Goal: Information Seeking & Learning: Learn about a topic

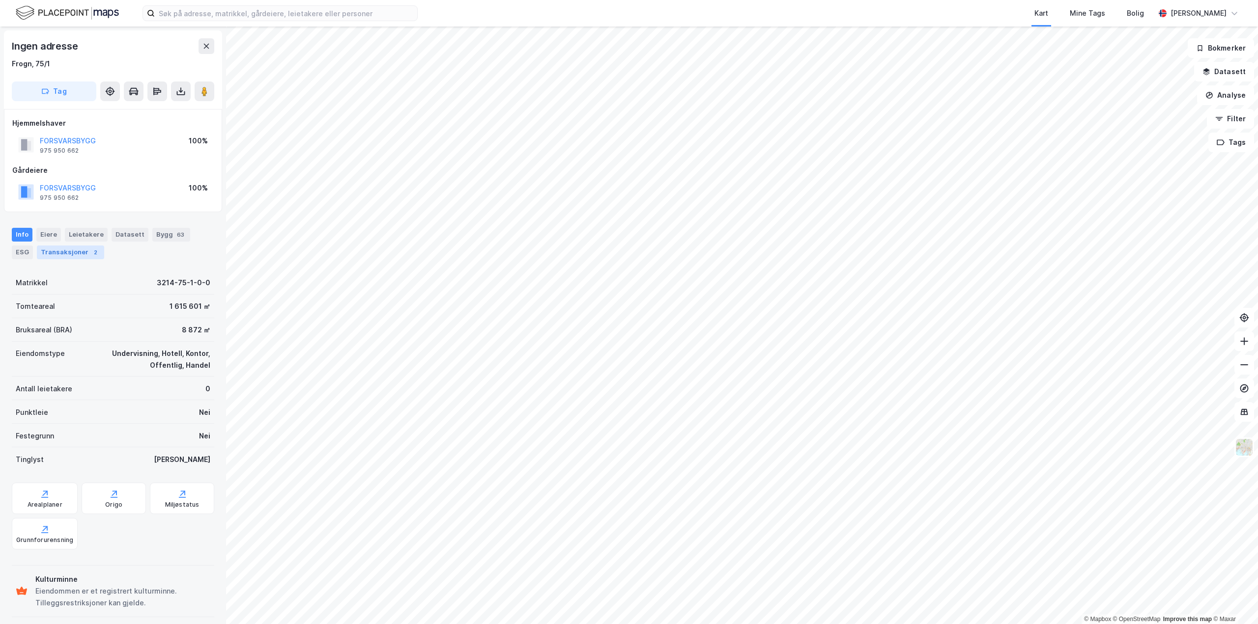
click at [48, 252] on div "Transaksjoner 2" at bounding box center [70, 253] width 67 height 14
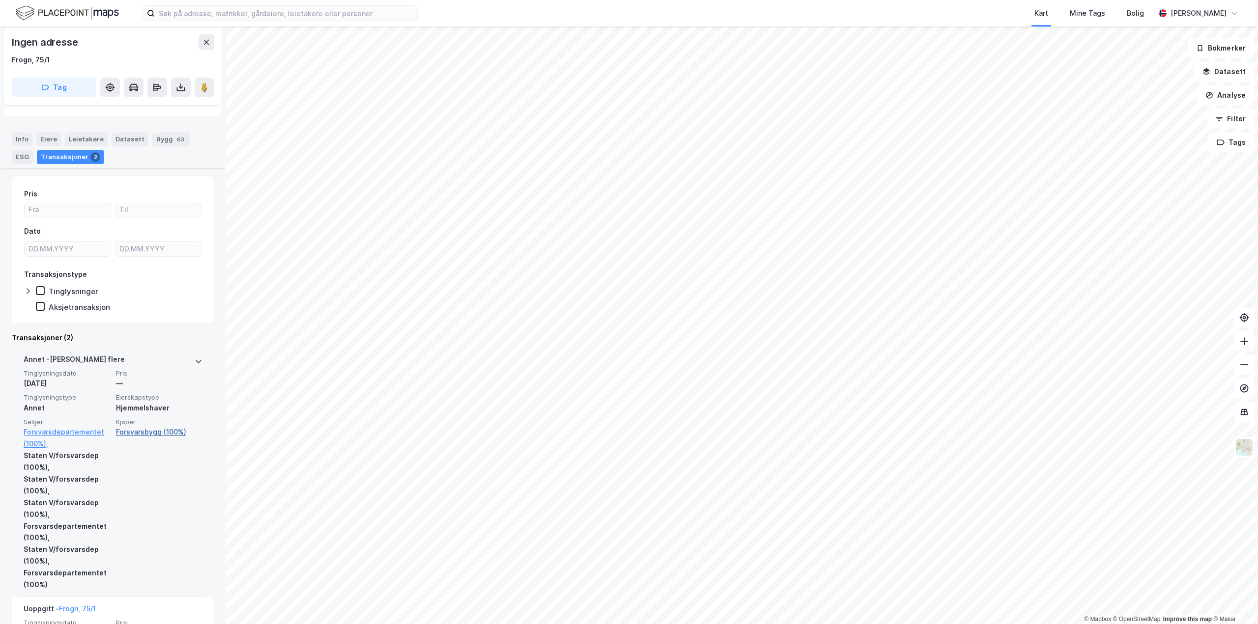
scroll to position [188, 0]
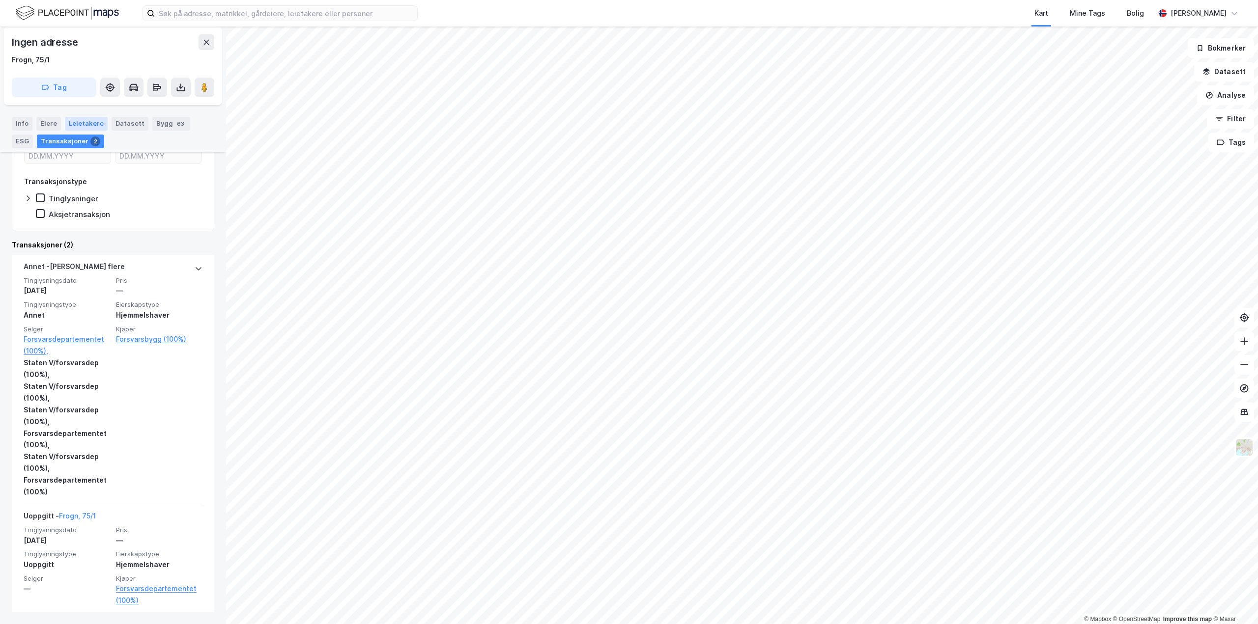
click at [97, 123] on div "Leietakere" at bounding box center [86, 124] width 43 height 14
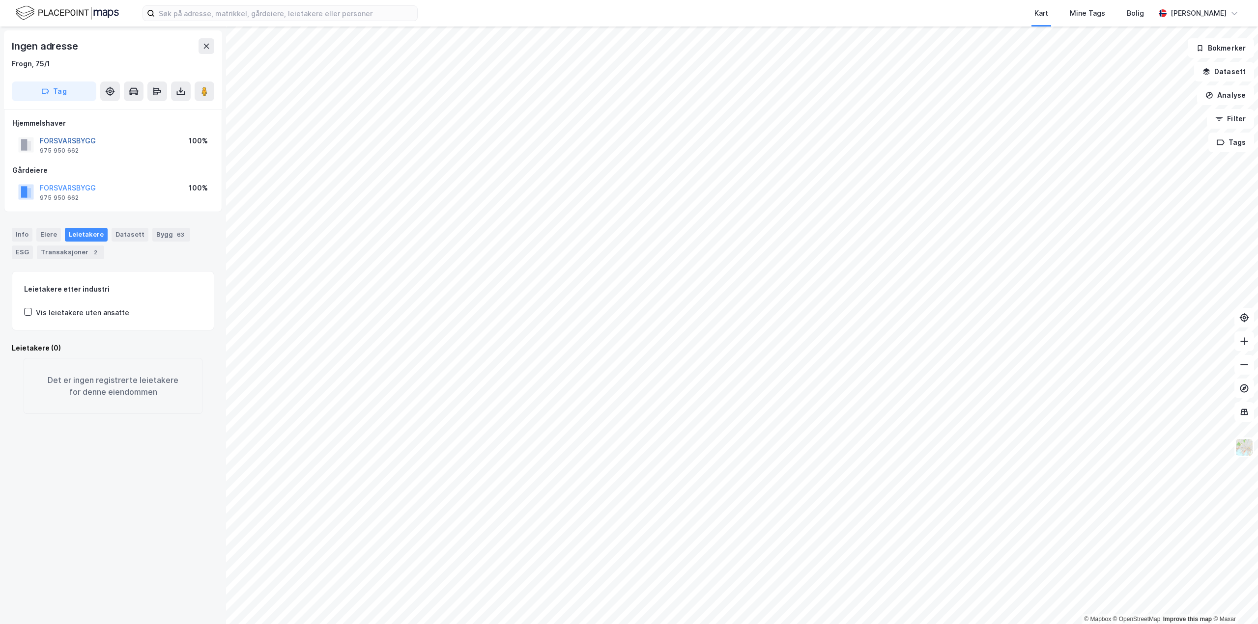
click at [0, 0] on button "FORSVARSBYGG" at bounding box center [0, 0] width 0 height 0
